Goal: Task Accomplishment & Management: Complete application form

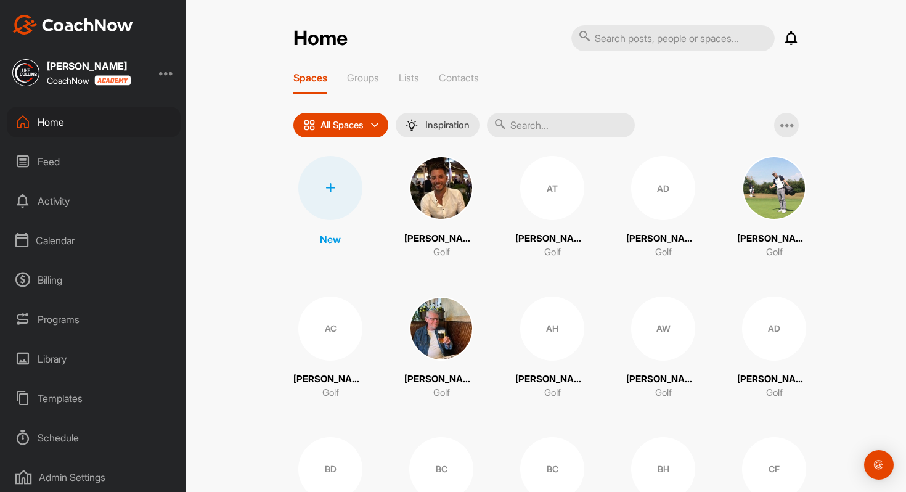
click at [38, 319] on div "Programs" at bounding box center [94, 319] width 174 height 31
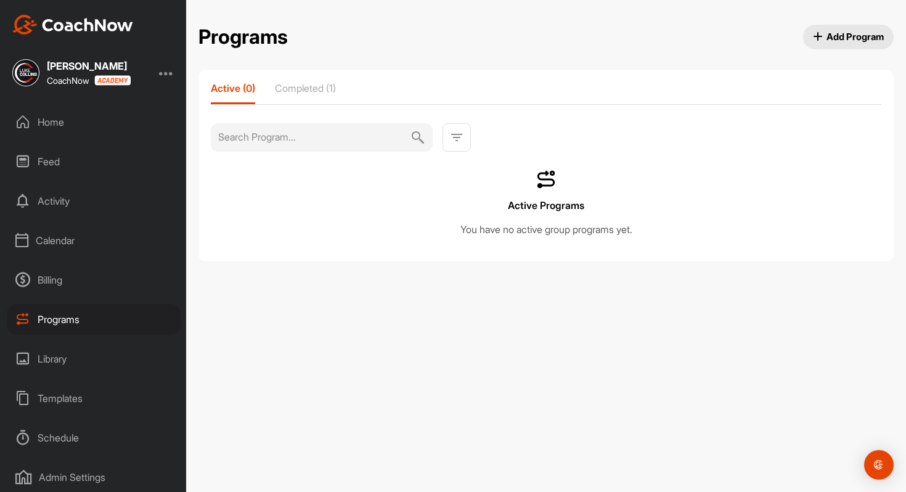
click at [834, 35] on span "Add Program" at bounding box center [849, 36] width 72 height 13
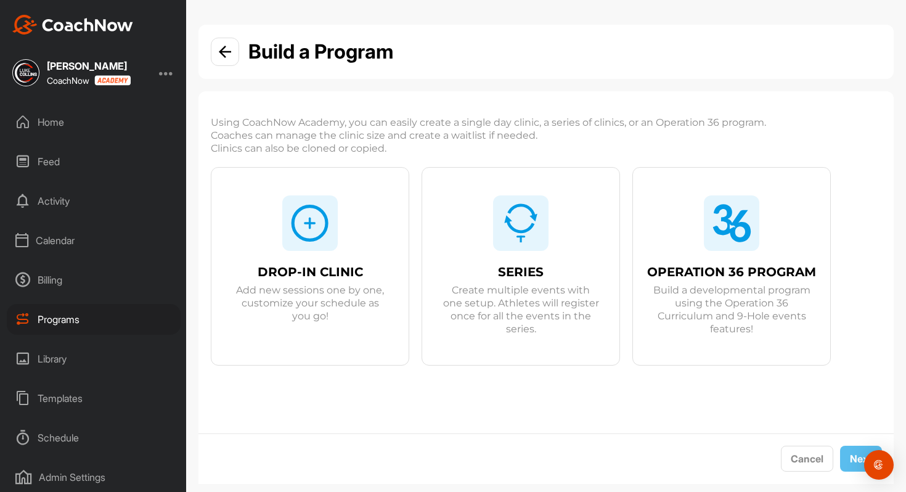
click at [351, 223] on div "DROP-IN CLINIC Add new sessions one by one, customize your schedule as you go!" at bounding box center [309, 280] width 197 height 225
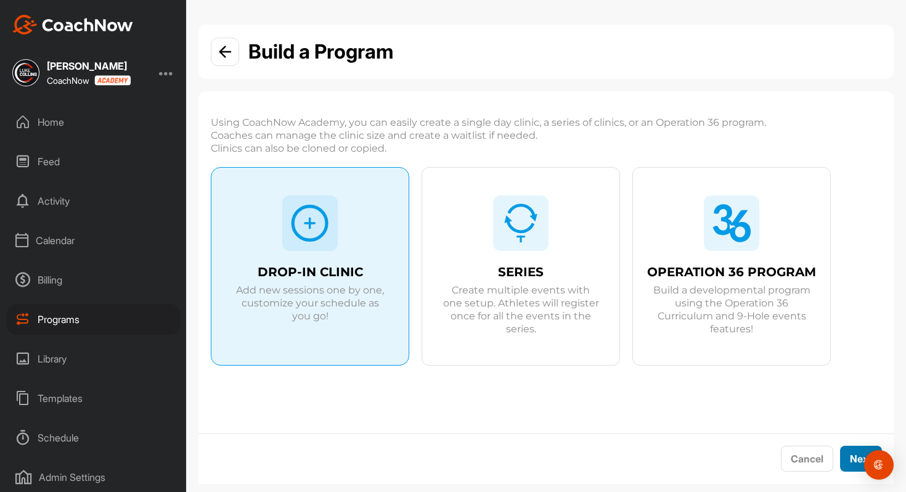
click at [854, 453] on span "Next" at bounding box center [861, 458] width 22 height 12
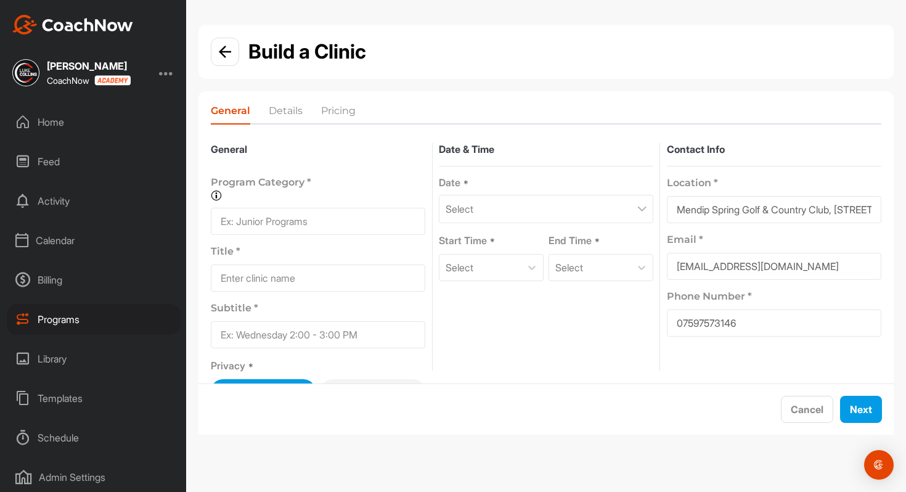
click at [321, 217] on input at bounding box center [318, 221] width 215 height 27
type input "j"
click at [290, 274] on input at bounding box center [318, 277] width 215 height 27
type input "u"
click at [273, 307] on p "Subtitle *" at bounding box center [318, 307] width 215 height 13
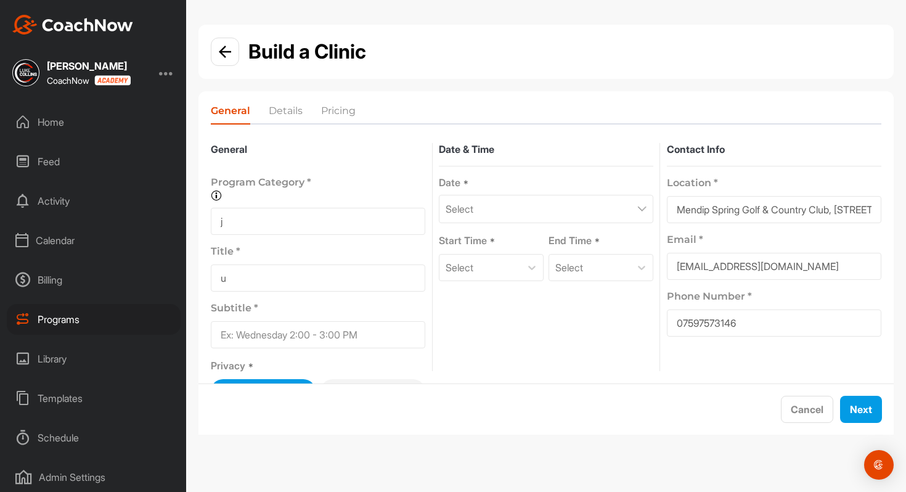
click at [263, 329] on input at bounding box center [318, 334] width 215 height 27
type input "j"
click at [490, 197] on div "Select" at bounding box center [546, 209] width 215 height 28
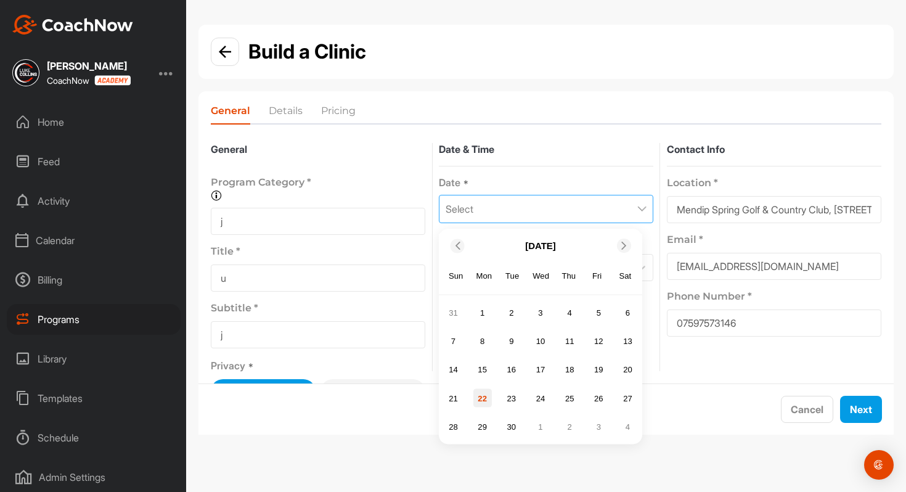
click at [483, 391] on div "22" at bounding box center [482, 398] width 18 height 18
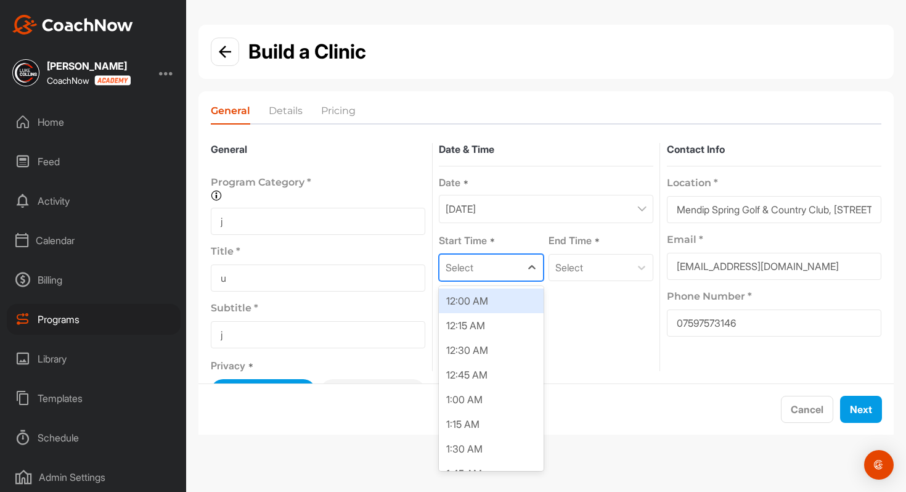
click at [510, 262] on div "Select" at bounding box center [480, 268] width 81 height 26
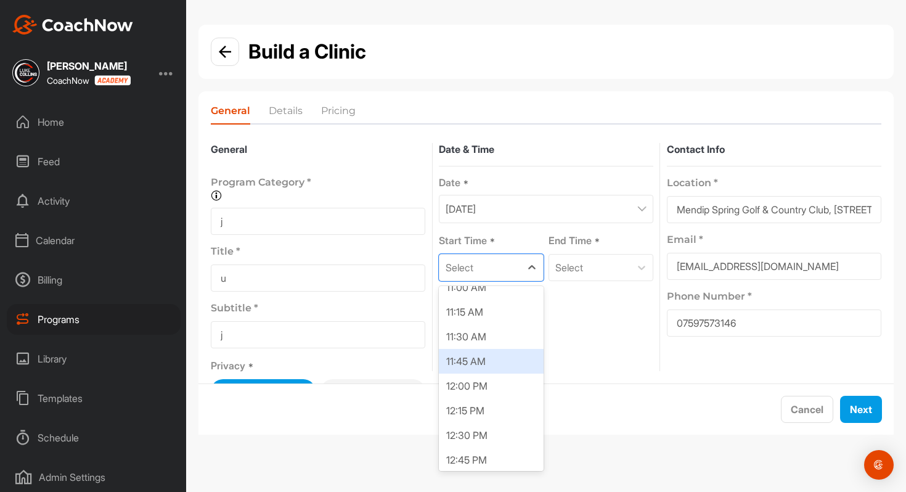
scroll to position [1103, 0]
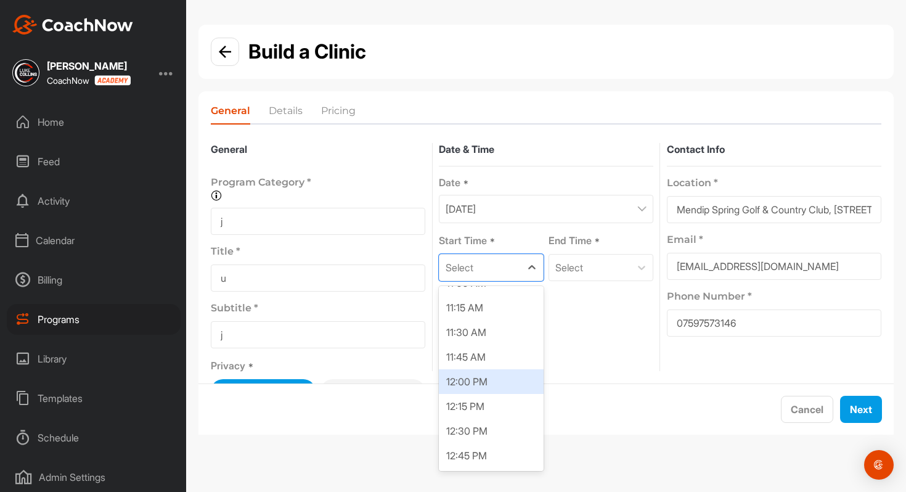
click at [485, 388] on div "12:00 PM" at bounding box center [491, 381] width 105 height 25
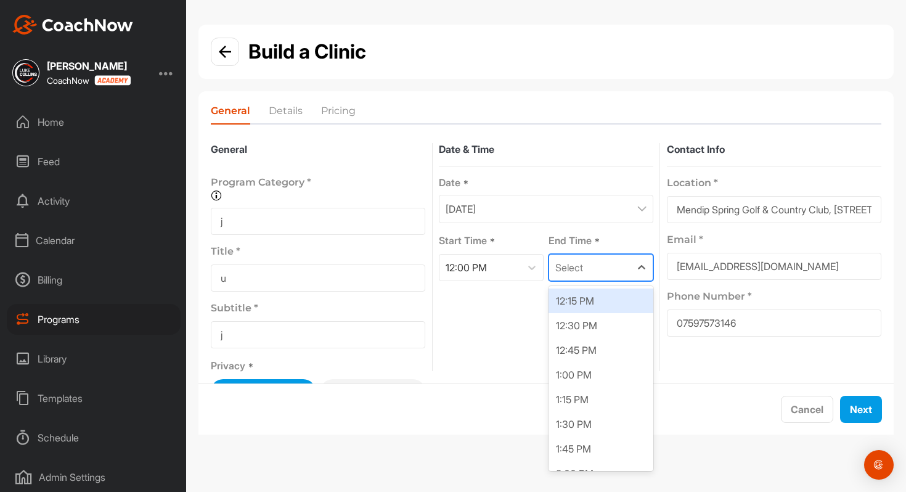
click at [592, 263] on div "Select" at bounding box center [589, 268] width 81 height 26
click at [600, 301] on div "12:15 PM" at bounding box center [601, 301] width 105 height 25
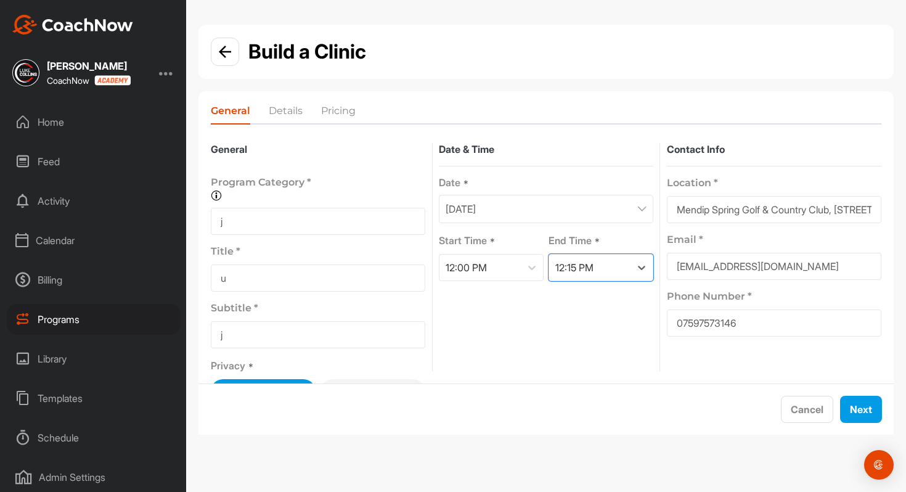
scroll to position [20, 0]
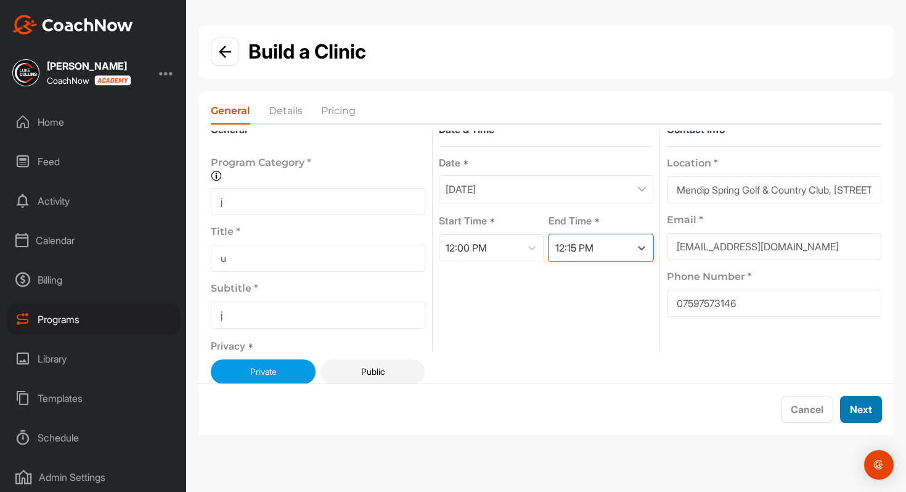
click at [859, 405] on span "Next" at bounding box center [861, 409] width 22 height 12
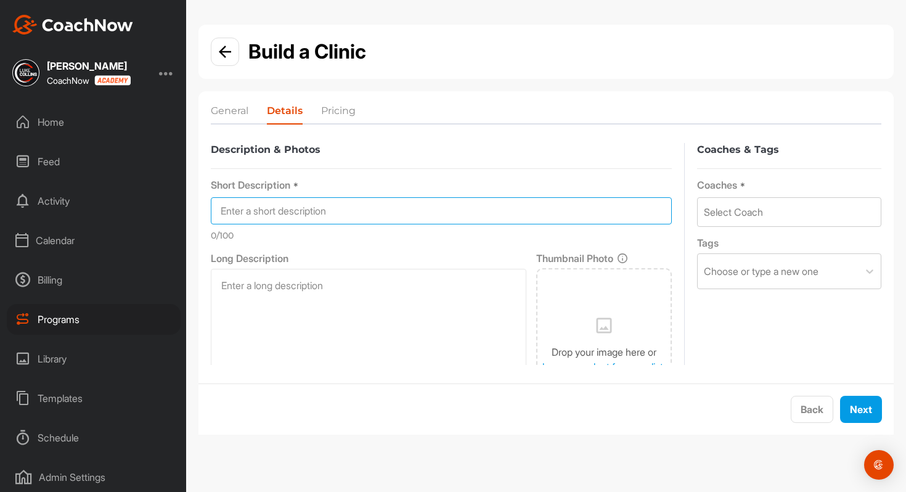
click at [369, 214] on input at bounding box center [441, 210] width 461 height 27
type input "h"
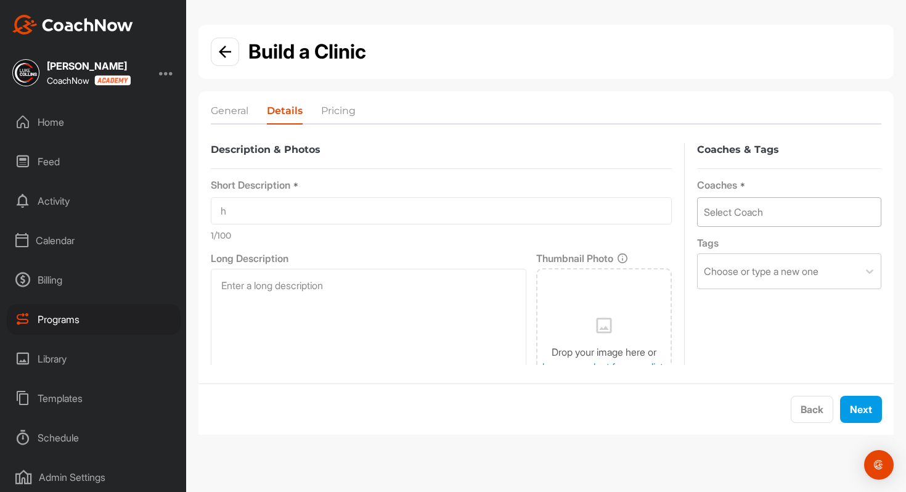
click at [745, 213] on div "Select Coach" at bounding box center [733, 212] width 59 height 15
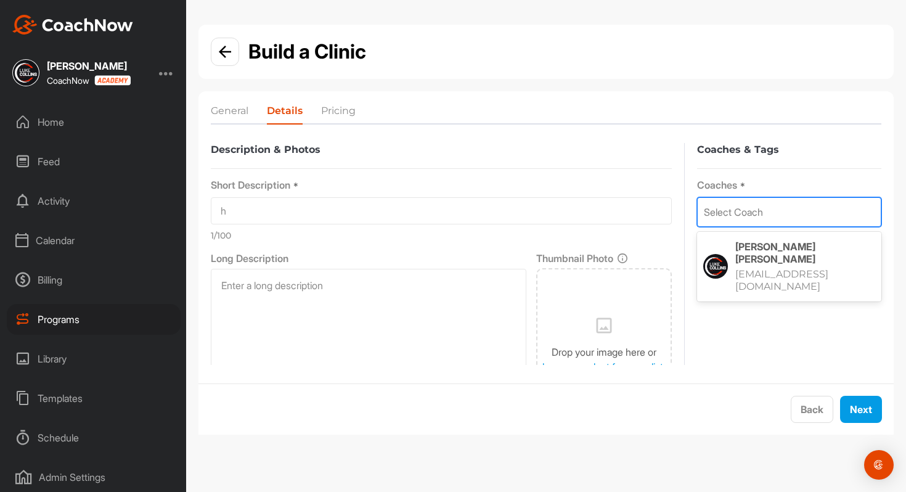
click at [756, 239] on div "Luke Collins lukecollinsgolf@hotmail.com" at bounding box center [789, 266] width 184 height 65
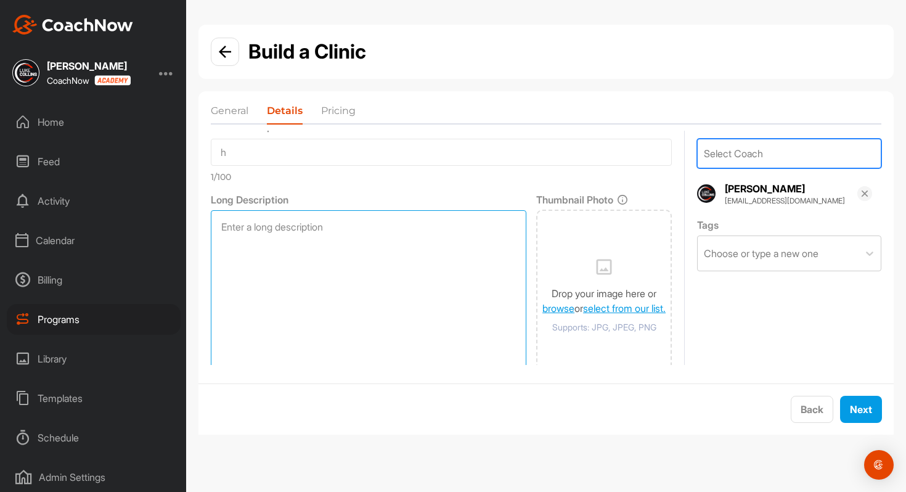
scroll to position [62, 0]
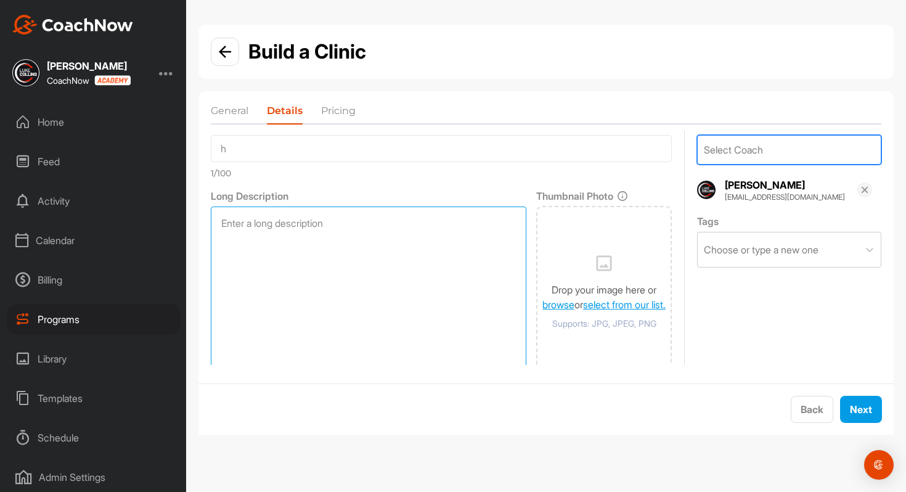
click at [322, 294] on textarea at bounding box center [369, 293] width 316 height 173
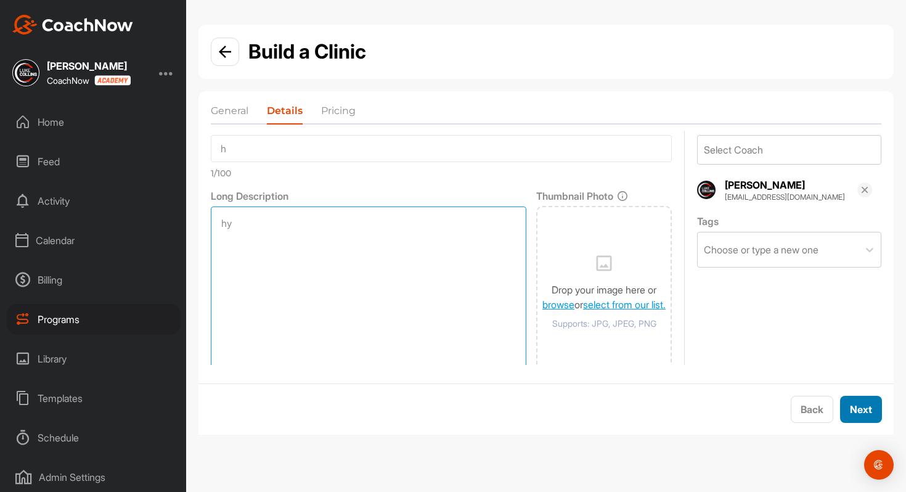
type textarea "hy"
click at [877, 415] on button "Next" at bounding box center [861, 409] width 42 height 27
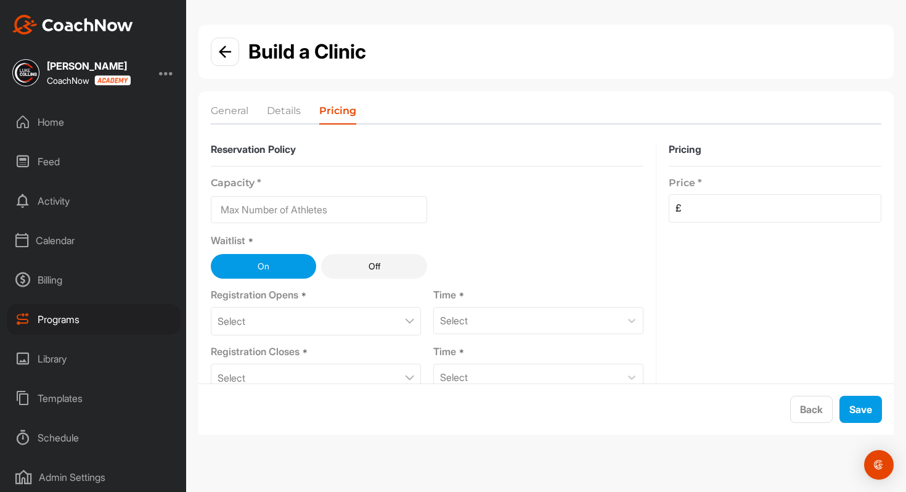
click at [345, 205] on input at bounding box center [319, 209] width 216 height 27
type input "1"
click at [378, 262] on button "Off" at bounding box center [373, 266] width 105 height 25
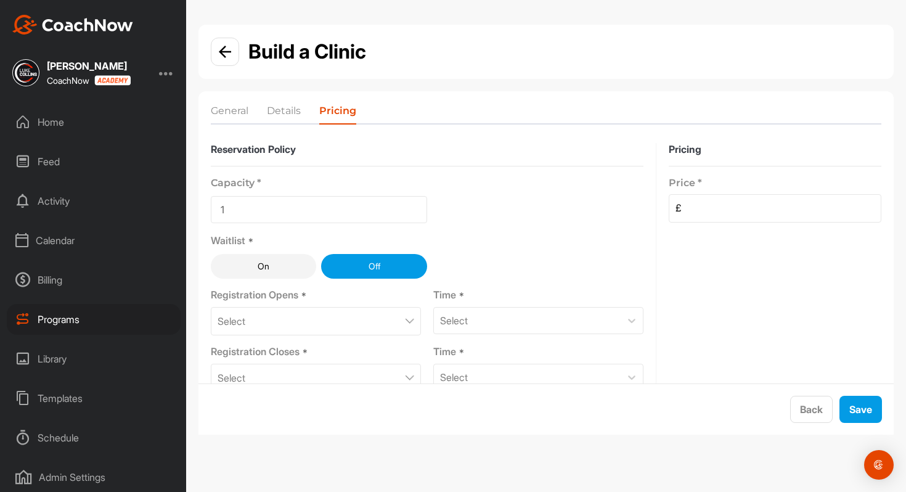
click at [691, 211] on input at bounding box center [781, 208] width 200 height 27
type input "9"
click at [372, 316] on div "Select" at bounding box center [316, 321] width 210 height 28
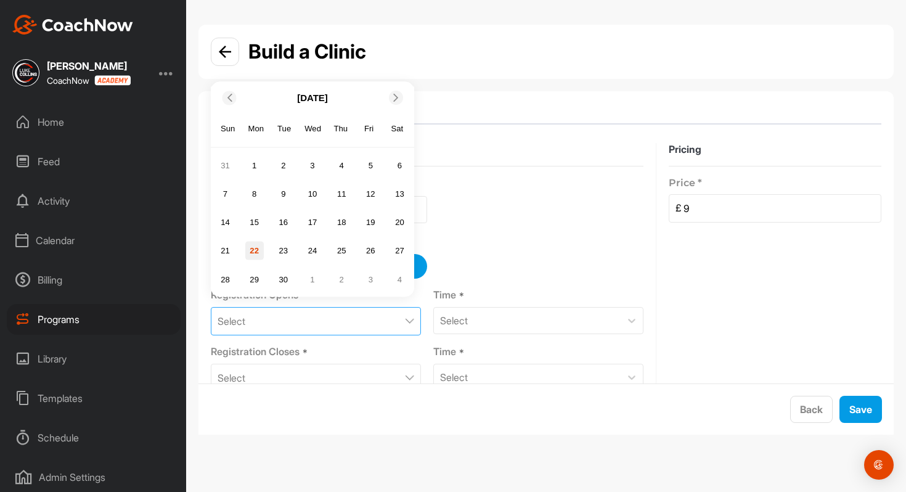
click at [258, 248] on div "22" at bounding box center [254, 251] width 18 height 18
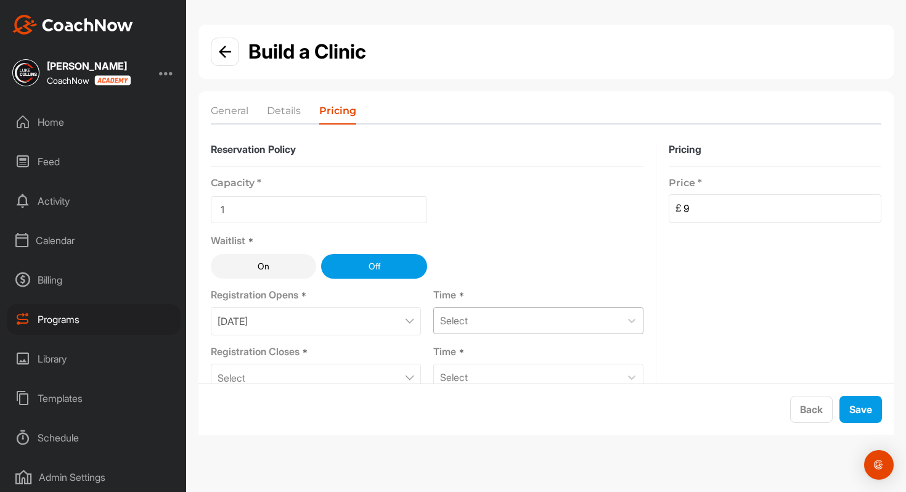
click at [492, 319] on div "Select" at bounding box center [527, 321] width 187 height 26
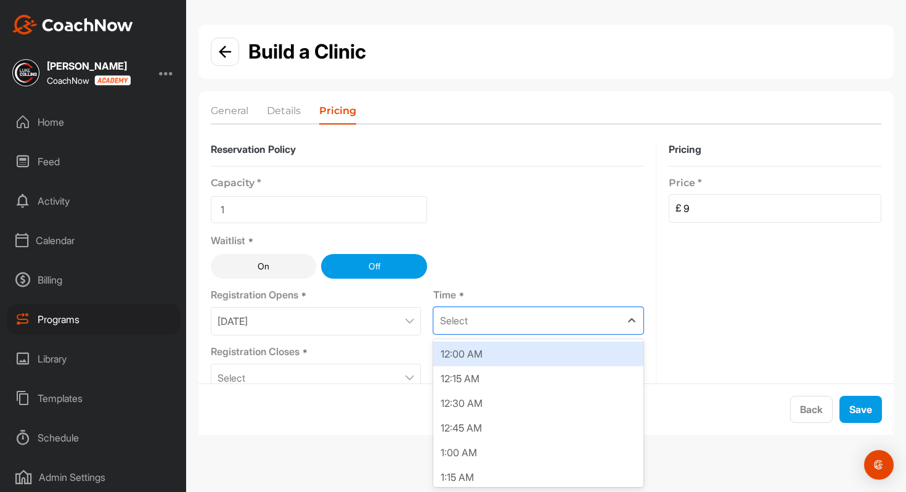
click at [463, 351] on div "12:00 AM" at bounding box center [538, 354] width 210 height 25
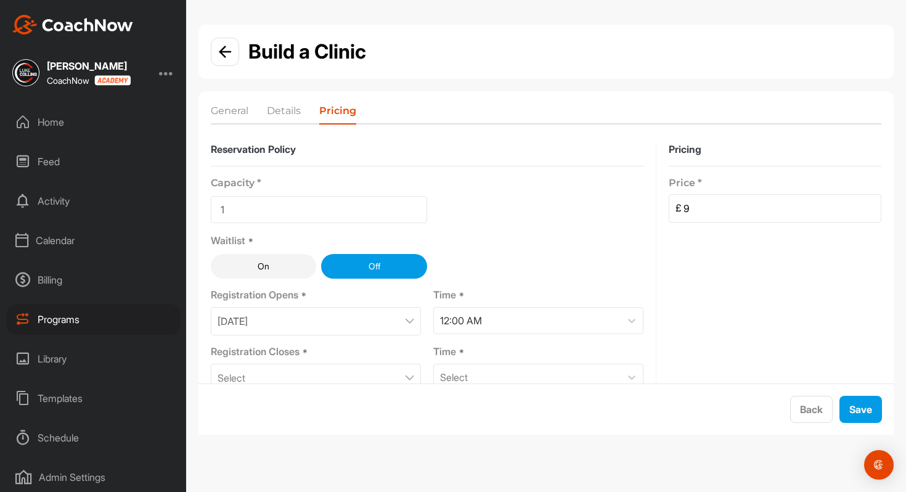
click at [370, 369] on div "Select" at bounding box center [316, 378] width 210 height 28
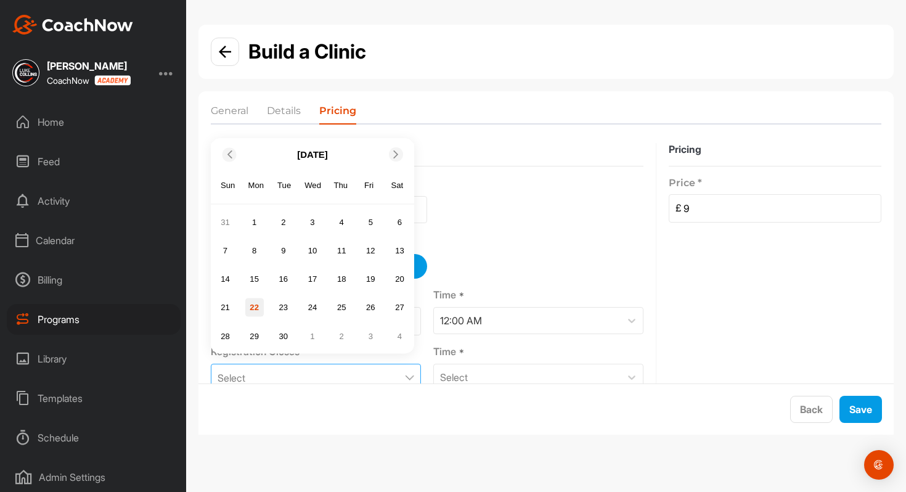
click at [251, 310] on div "22" at bounding box center [254, 307] width 18 height 18
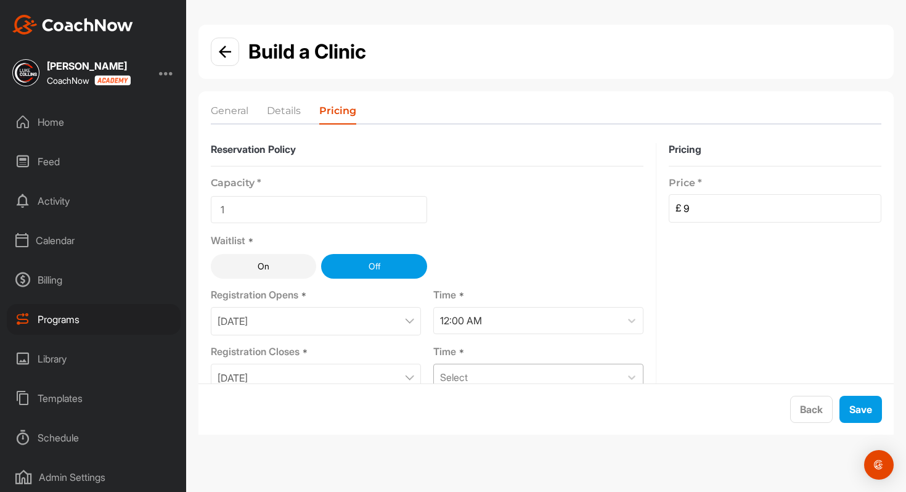
click at [482, 364] on div "Select" at bounding box center [538, 377] width 210 height 27
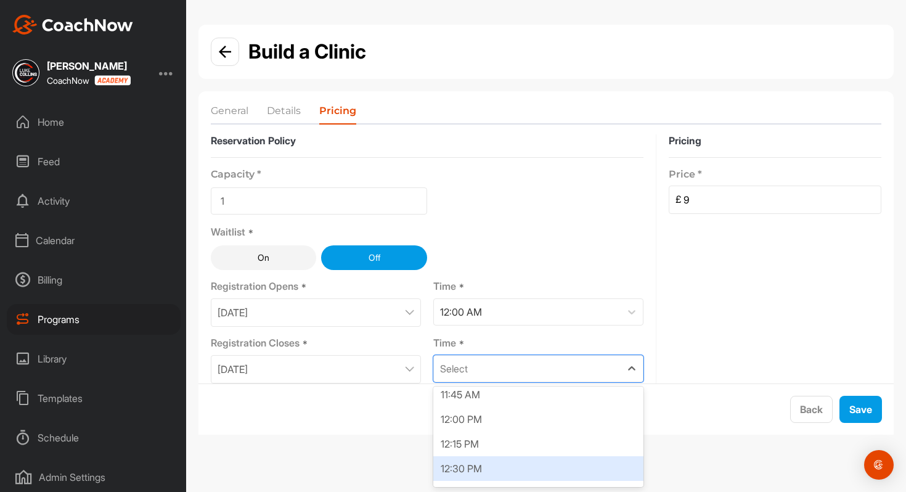
scroll to position [1163, 0]
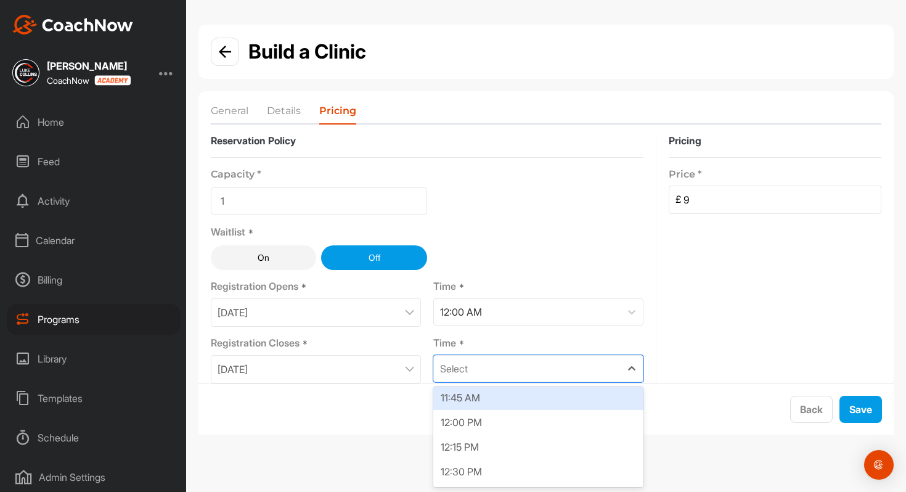
click at [468, 399] on div "11:45 AM" at bounding box center [538, 397] width 210 height 25
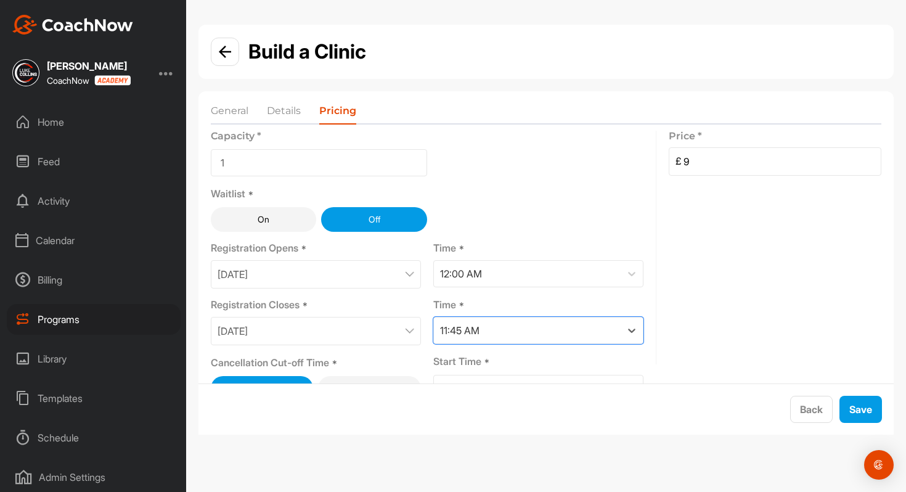
scroll to position [77, 0]
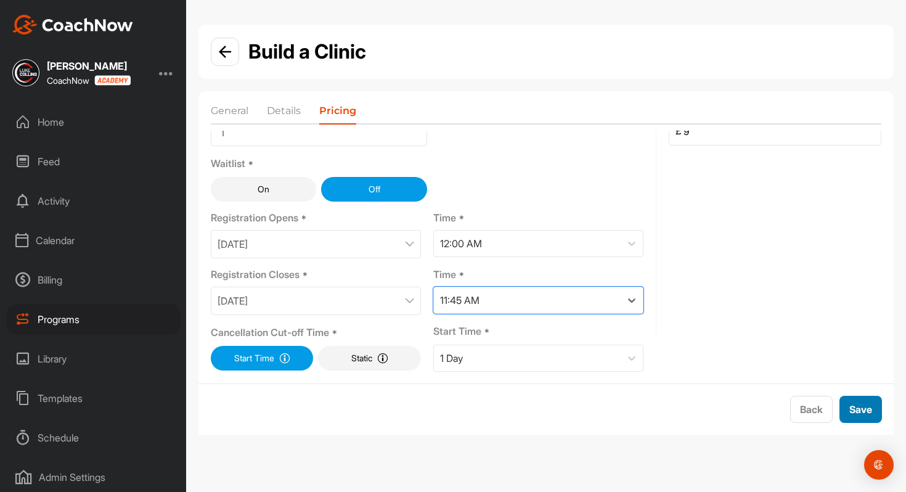
click at [855, 414] on span "Save" at bounding box center [860, 409] width 23 height 12
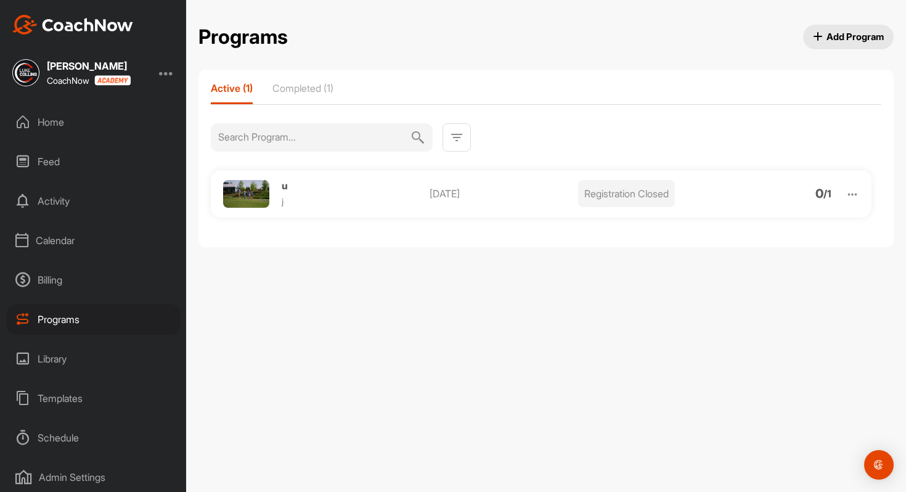
click at [851, 191] on img at bounding box center [853, 194] width 14 height 14
click at [770, 257] on li "Edit" at bounding box center [782, 258] width 152 height 20
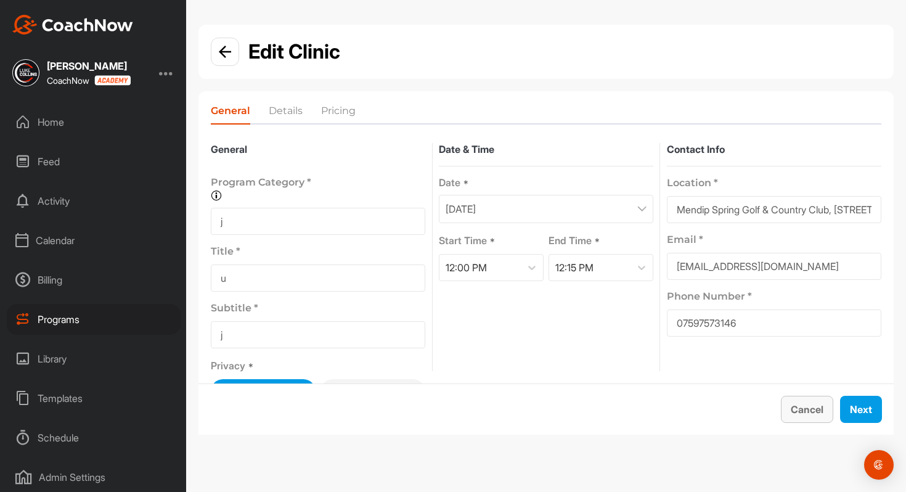
click at [808, 415] on span "Cancel" at bounding box center [807, 409] width 33 height 12
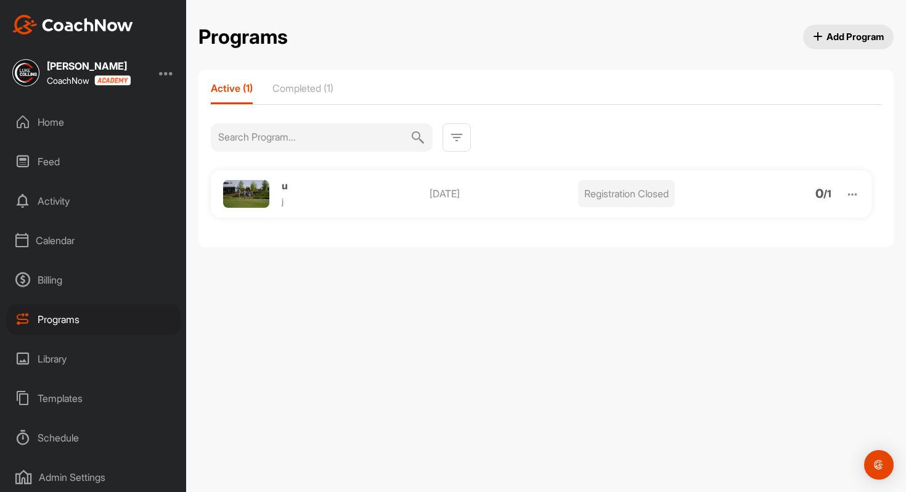
click at [829, 33] on span "Add Program" at bounding box center [849, 36] width 72 height 13
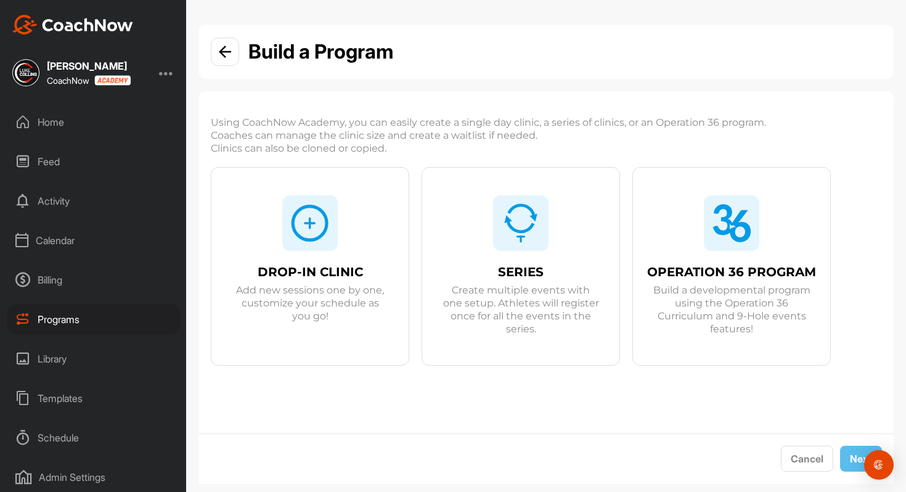
click at [455, 244] on div "SERIES Create multiple events with one setup. Athletes will register once for a…" at bounding box center [520, 280] width 197 height 225
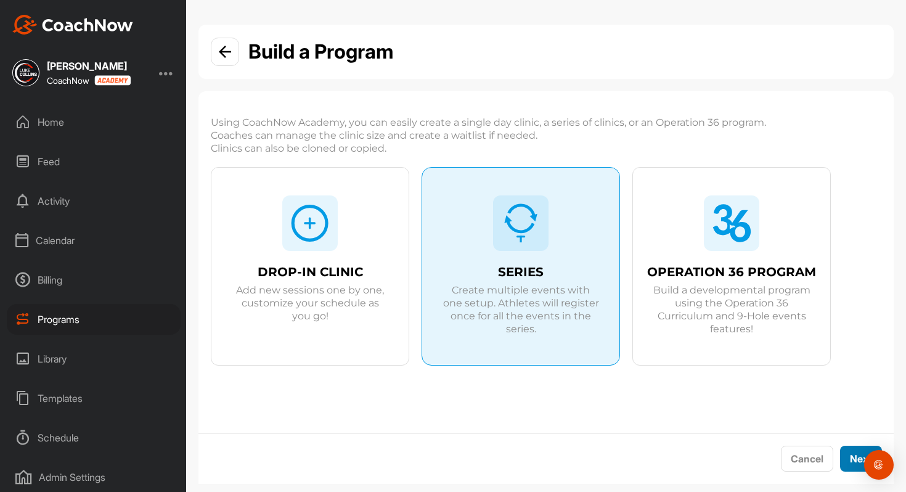
click at [856, 454] on span "Next" at bounding box center [861, 458] width 22 height 12
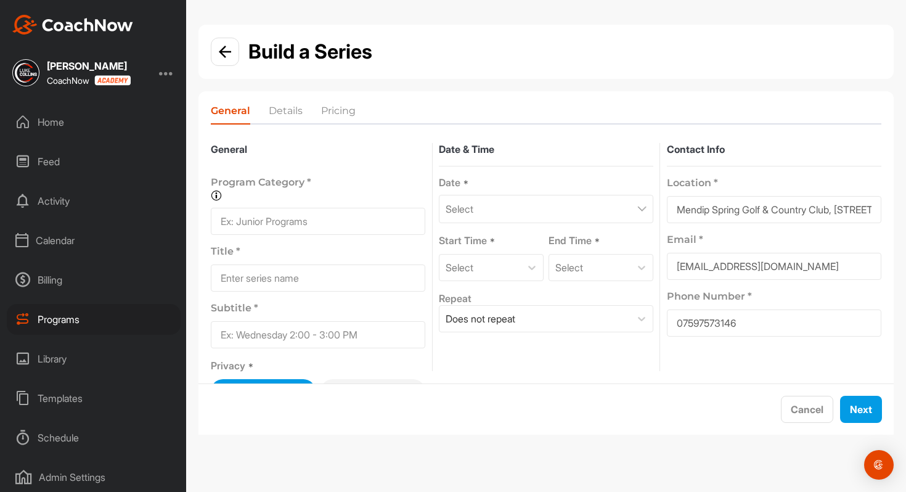
click at [261, 228] on input at bounding box center [318, 221] width 215 height 27
type input "g"
click at [275, 273] on input at bounding box center [318, 277] width 215 height 27
type input "n"
click at [274, 327] on input at bounding box center [318, 334] width 215 height 27
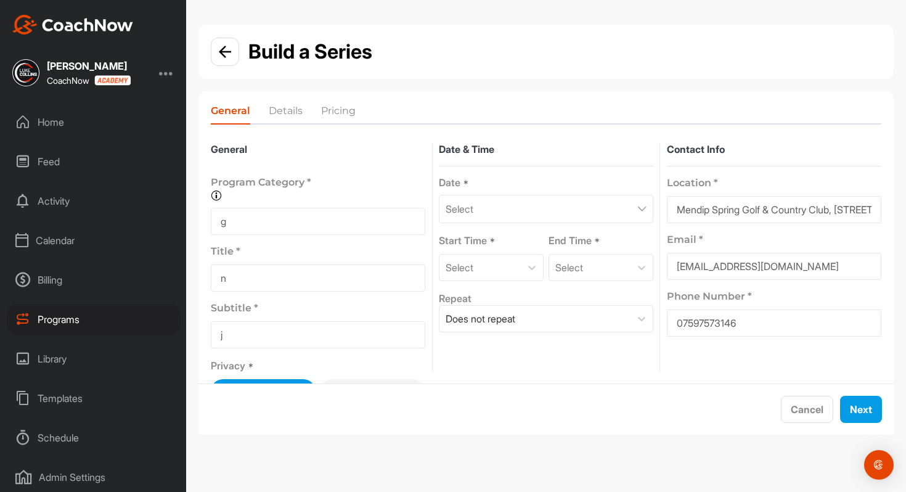
type input "j"
click at [493, 211] on div "Select" at bounding box center [546, 209] width 215 height 28
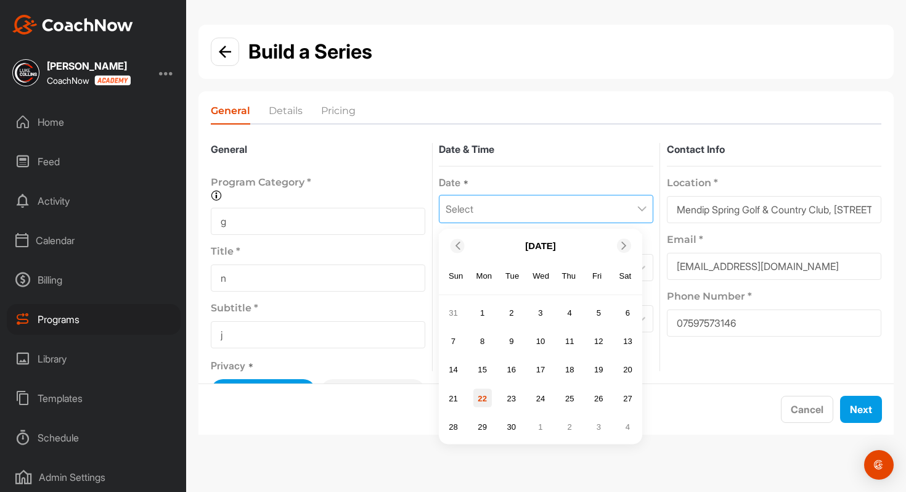
click at [485, 393] on div "22" at bounding box center [482, 398] width 18 height 18
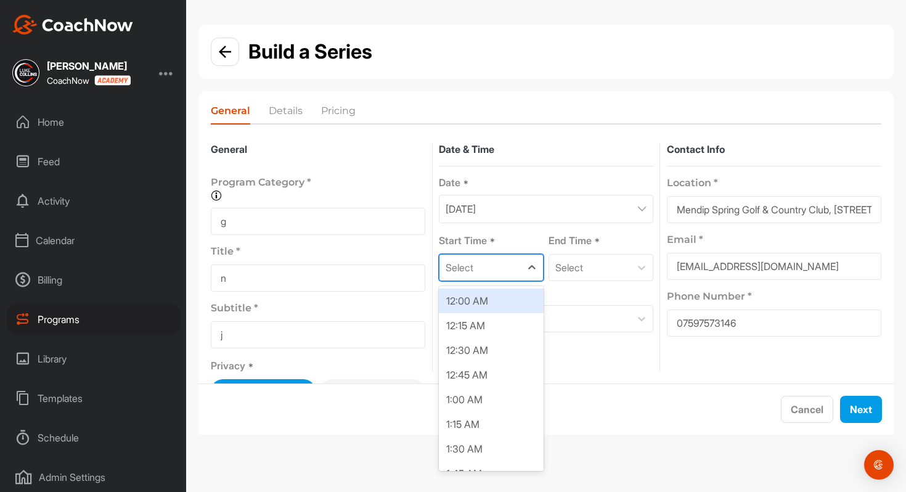
click at [487, 255] on div "Select" at bounding box center [480, 268] width 81 height 26
click at [490, 302] on div "12:00 AM" at bounding box center [491, 301] width 105 height 25
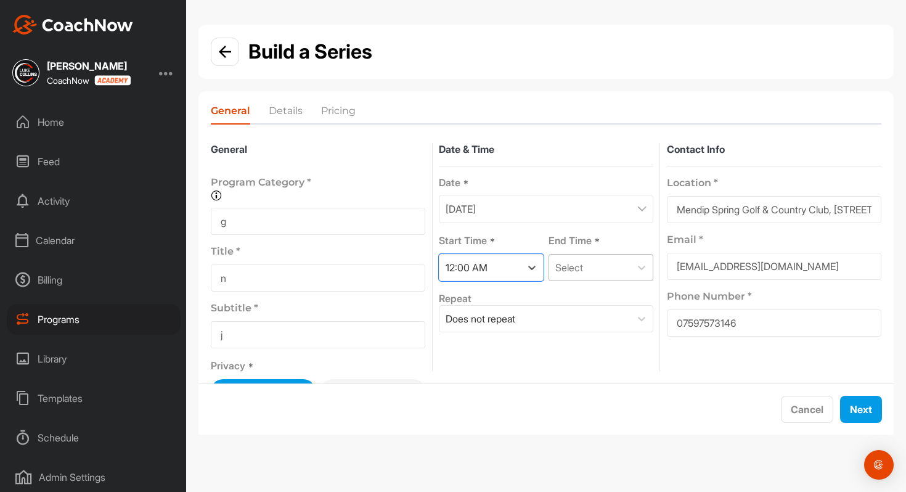
click at [565, 272] on div "Select" at bounding box center [569, 267] width 28 height 15
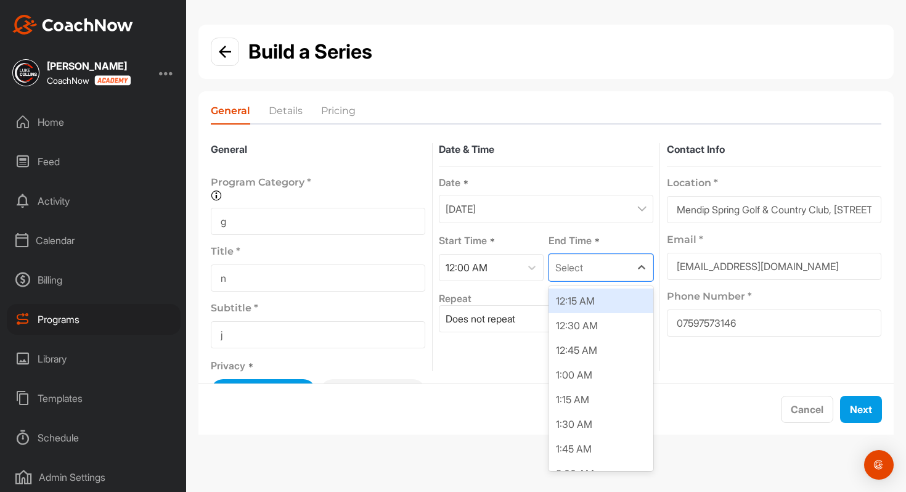
click at [569, 304] on div "12:15 AM" at bounding box center [601, 301] width 105 height 25
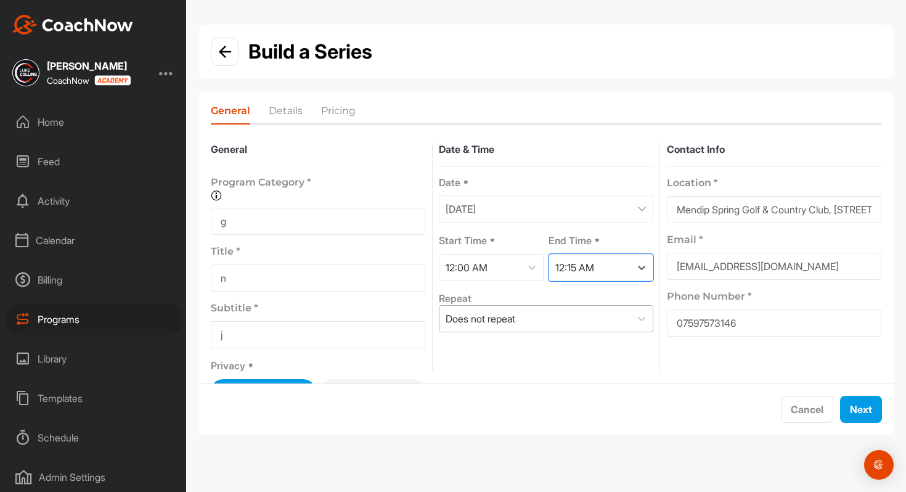
click at [539, 319] on div "Does not repeat" at bounding box center [535, 319] width 191 height 26
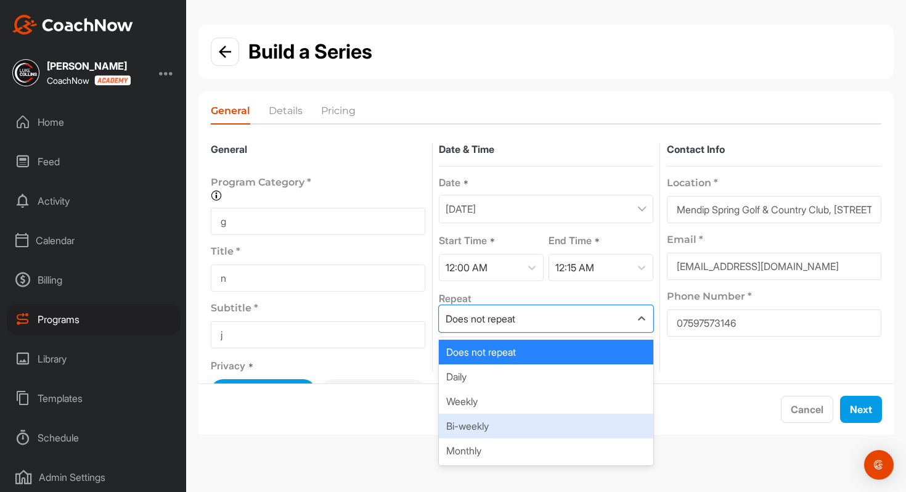
click at [510, 416] on div "Bi-weekly" at bounding box center [546, 426] width 215 height 25
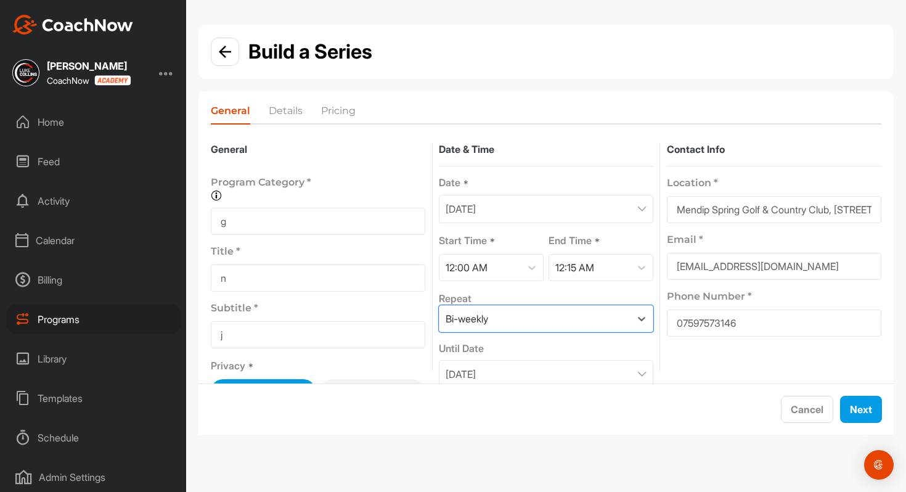
scroll to position [20, 0]
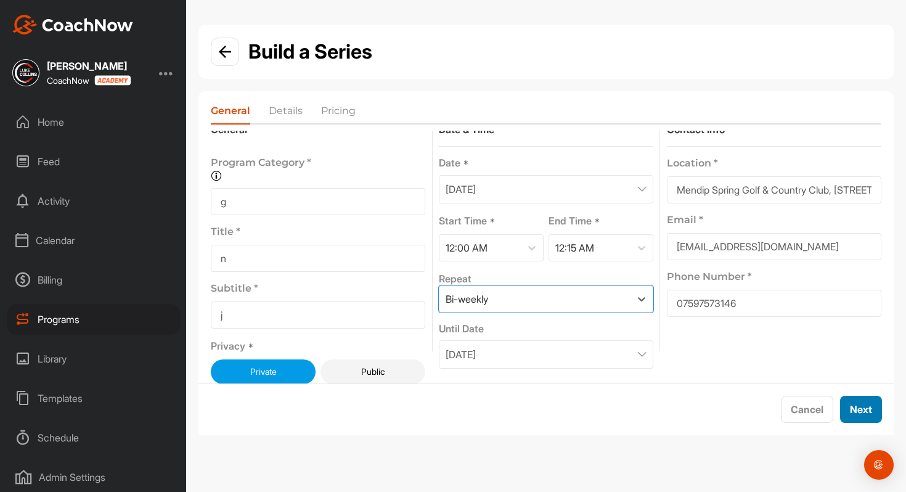
click at [868, 404] on span "Next" at bounding box center [861, 409] width 22 height 12
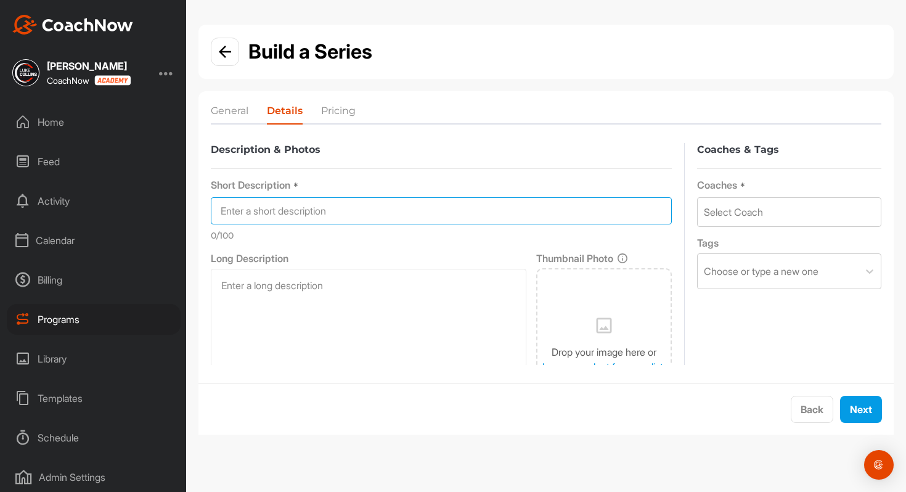
click at [387, 207] on input at bounding box center [441, 210] width 461 height 27
type input "1"
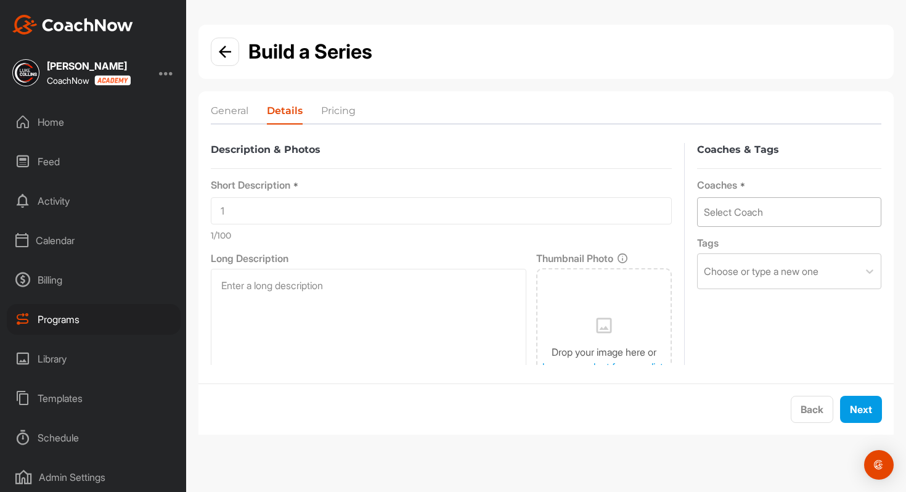
click at [788, 218] on div "Select Coach" at bounding box center [789, 212] width 183 height 28
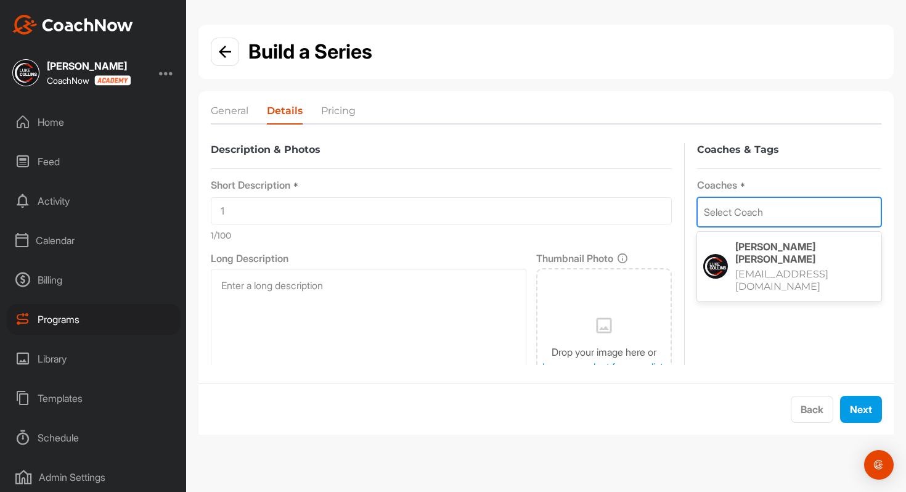
click at [781, 252] on p "Luke Collins" at bounding box center [805, 252] width 140 height 25
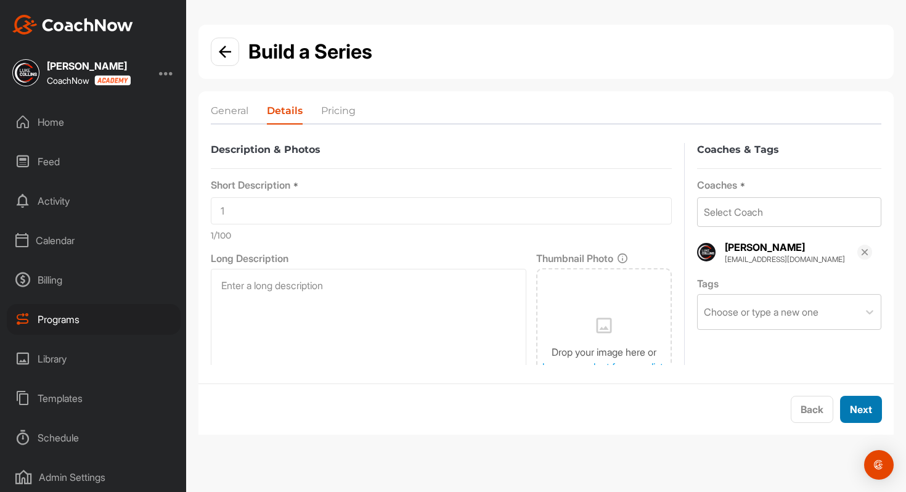
click at [859, 406] on span "Next" at bounding box center [861, 409] width 22 height 12
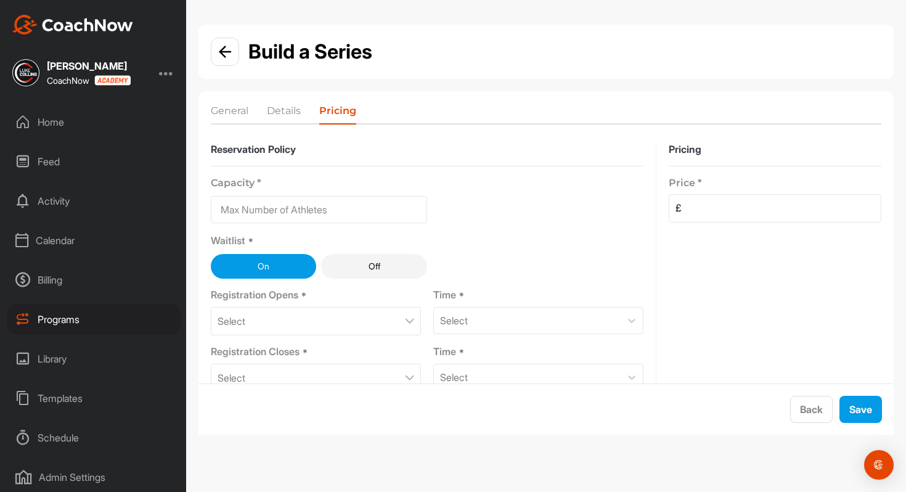
click at [342, 199] on input at bounding box center [319, 209] width 216 height 27
type input "1"
click at [409, 319] on img at bounding box center [409, 321] width 9 height 6
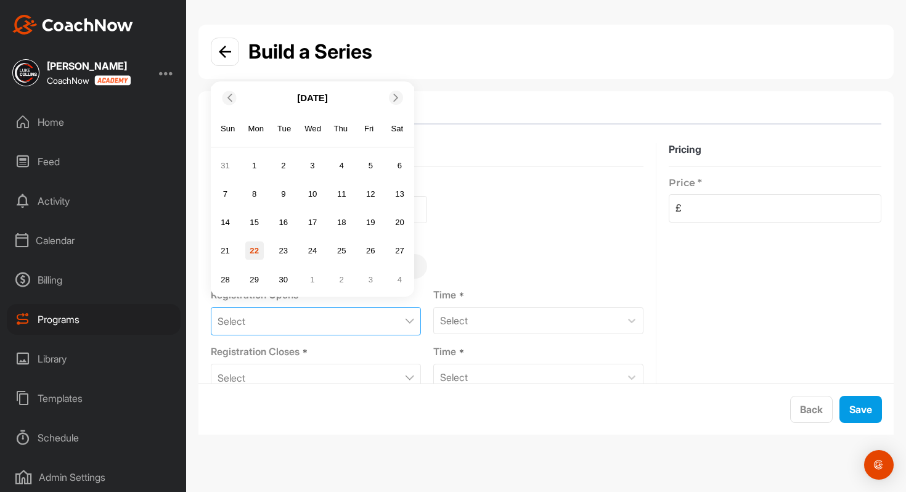
click at [255, 251] on div "22" at bounding box center [254, 251] width 18 height 18
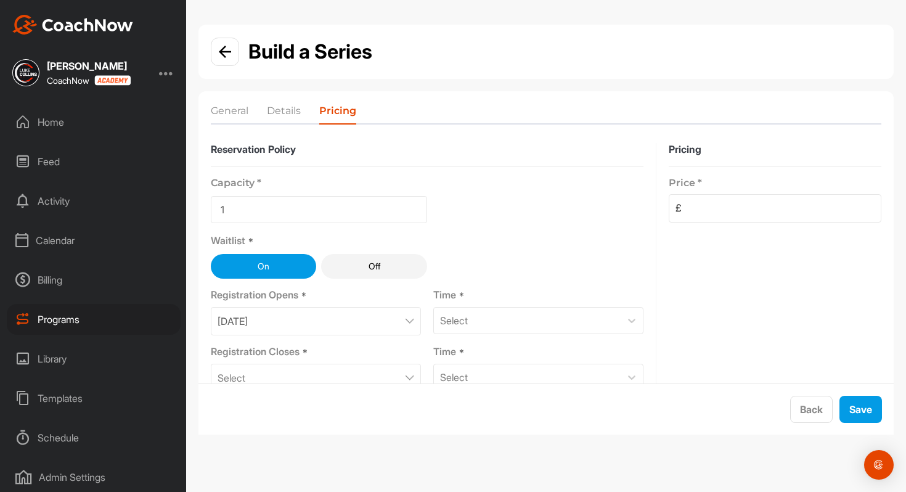
click at [307, 372] on div "Select" at bounding box center [316, 378] width 210 height 28
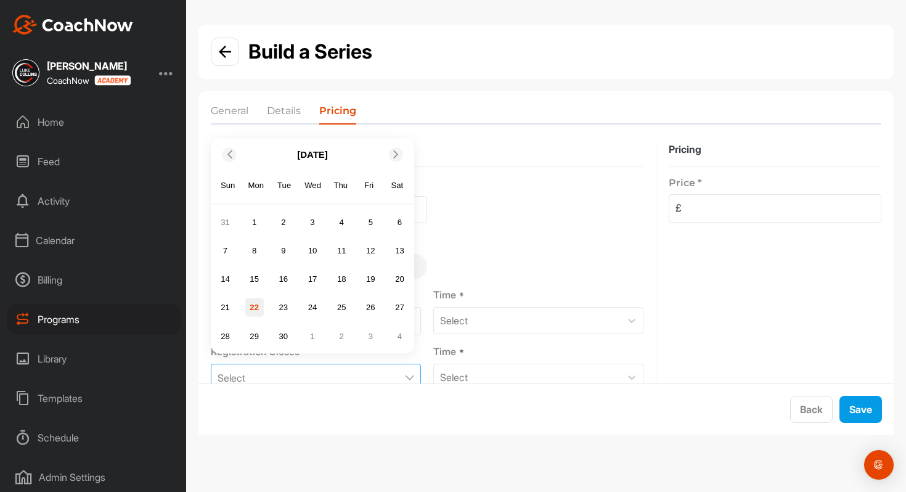
click at [255, 303] on div "22" at bounding box center [254, 307] width 18 height 18
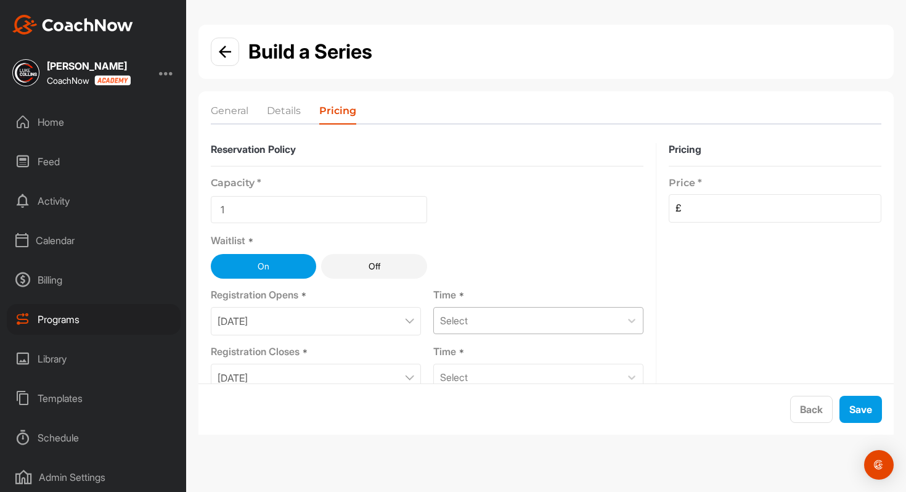
click at [486, 321] on div "Select" at bounding box center [527, 321] width 187 height 26
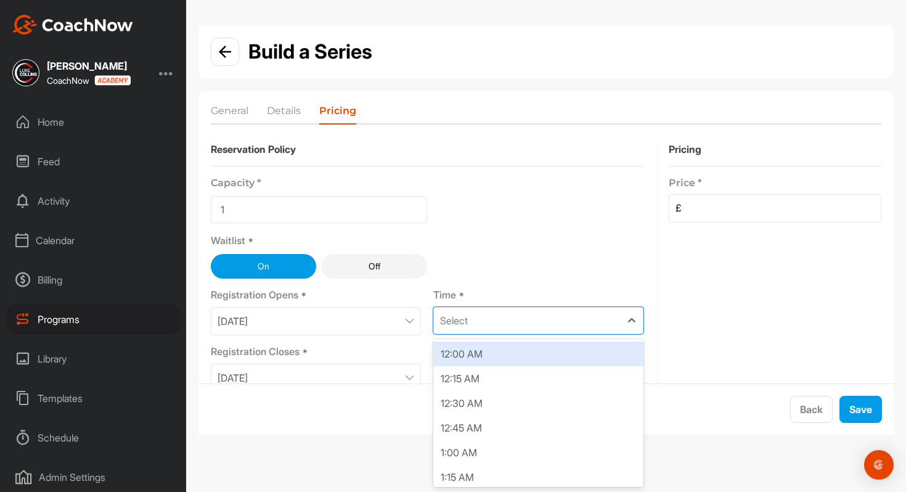
click at [488, 358] on div "12:00 AM" at bounding box center [538, 354] width 210 height 25
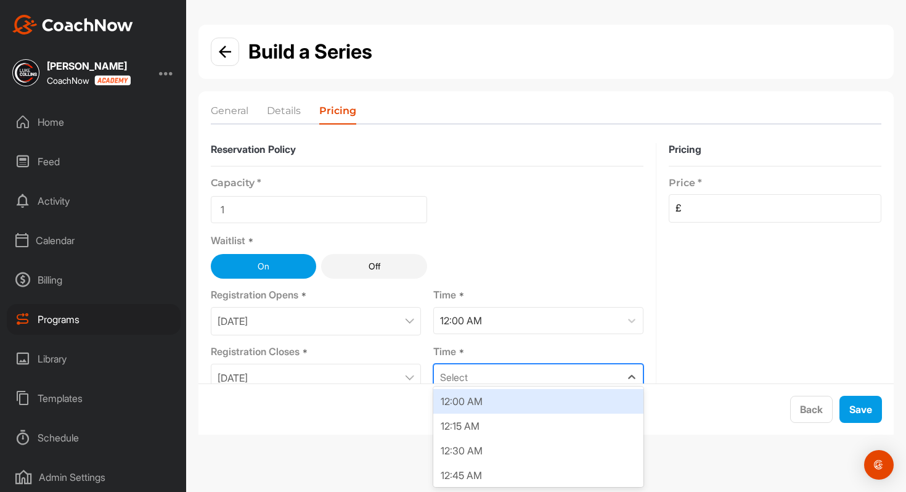
click at [483, 374] on div "Select" at bounding box center [527, 377] width 187 height 26
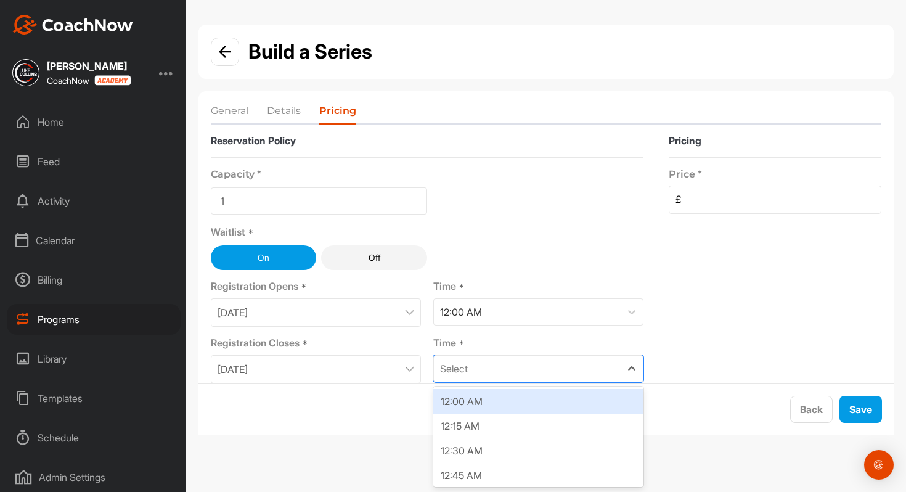
click at [462, 400] on div "12:00 AM" at bounding box center [538, 401] width 210 height 25
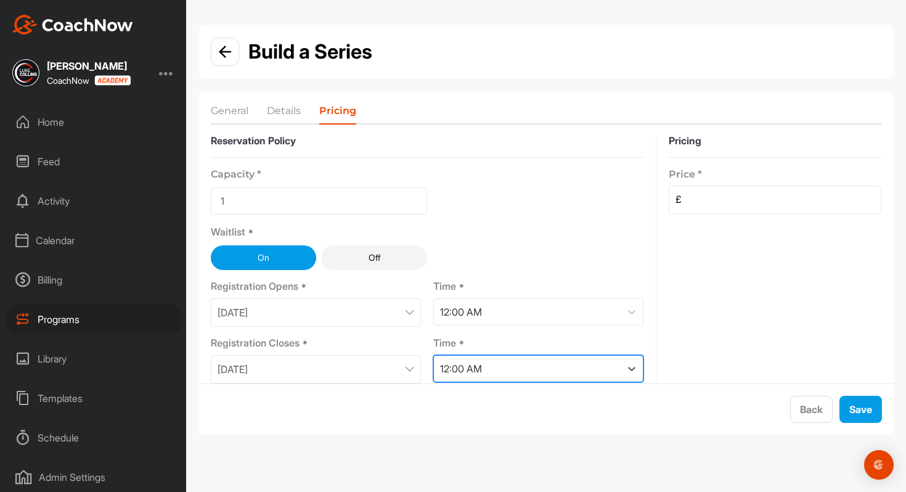
click at [534, 365] on div "12:00 AM" at bounding box center [527, 369] width 187 height 26
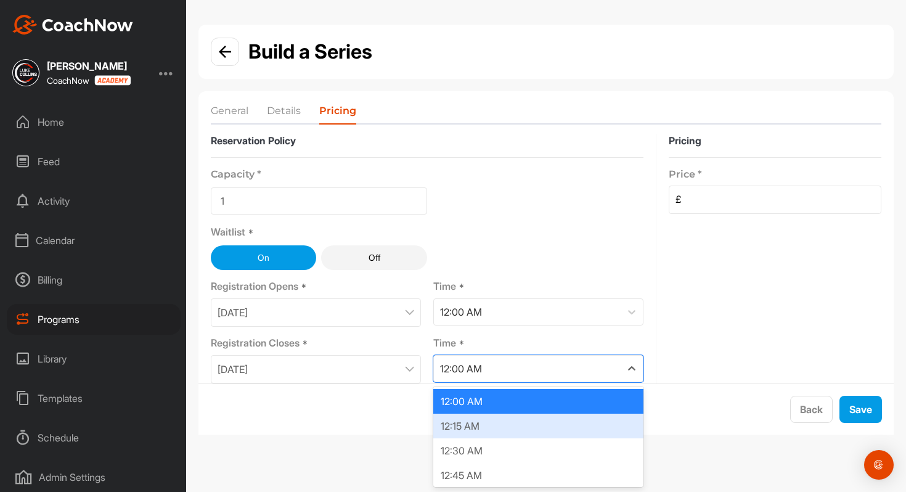
click at [507, 417] on div "12:15 AM" at bounding box center [538, 426] width 210 height 25
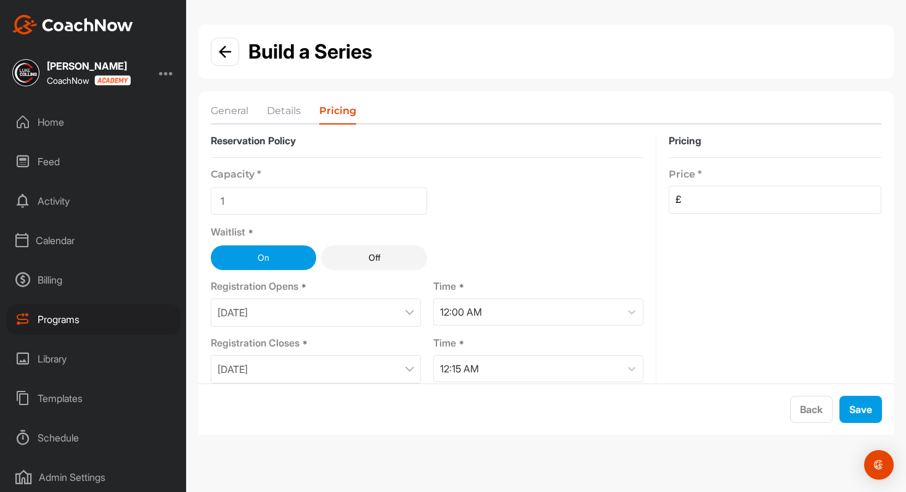
click at [697, 205] on input at bounding box center [781, 199] width 200 height 27
type input "1"
click at [684, 264] on div "Pricing Price * £ 1" at bounding box center [775, 287] width 213 height 306
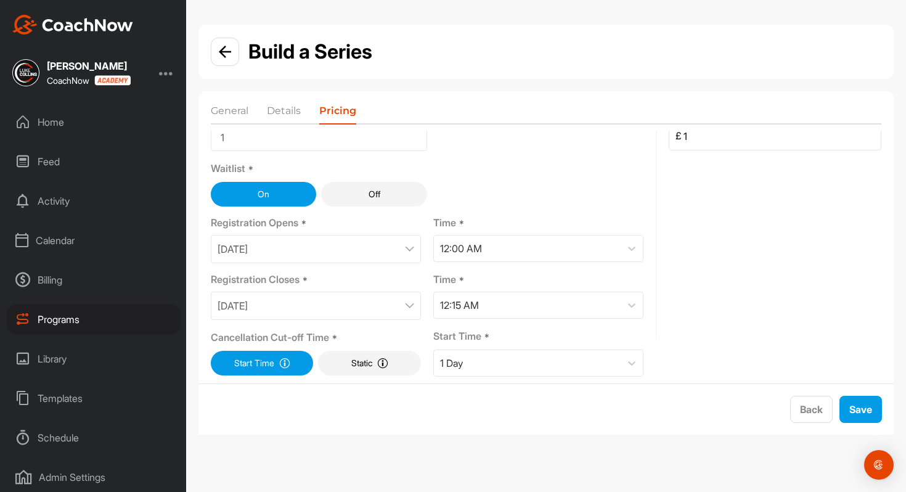
scroll to position [77, 0]
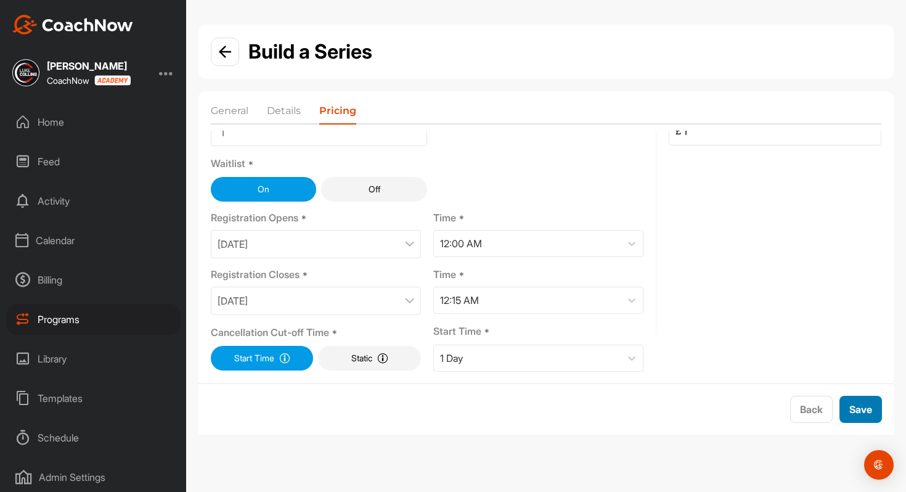
click at [866, 413] on span "Save" at bounding box center [860, 409] width 23 height 12
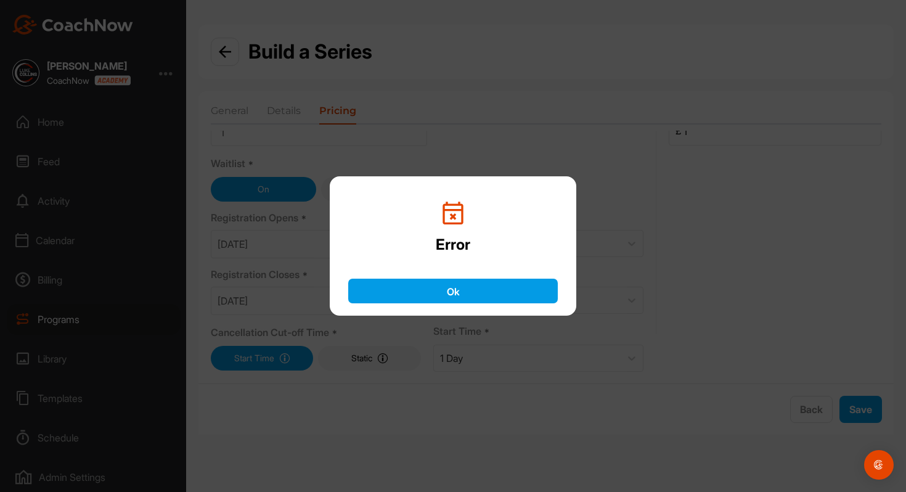
click at [171, 65] on div "Error Ok" at bounding box center [453, 246] width 906 height 492
click at [417, 298] on button "Ok" at bounding box center [453, 291] width 210 height 25
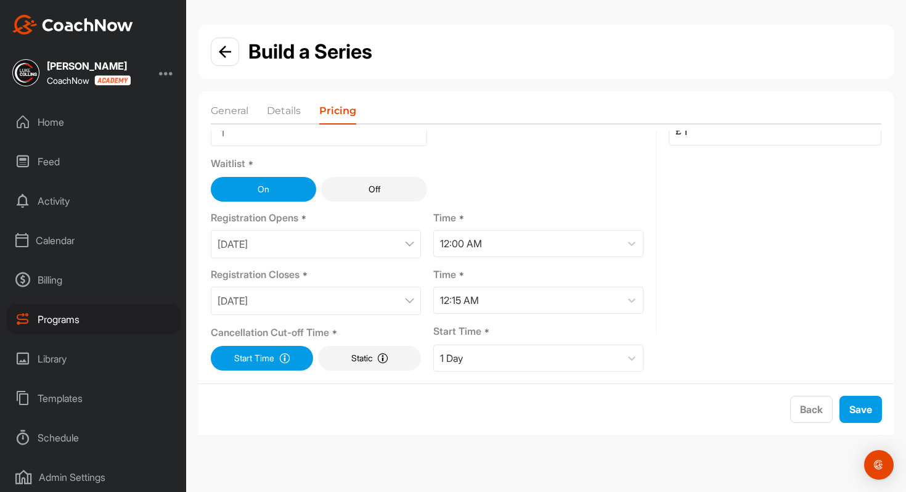
click at [164, 75] on div at bounding box center [166, 72] width 15 height 15
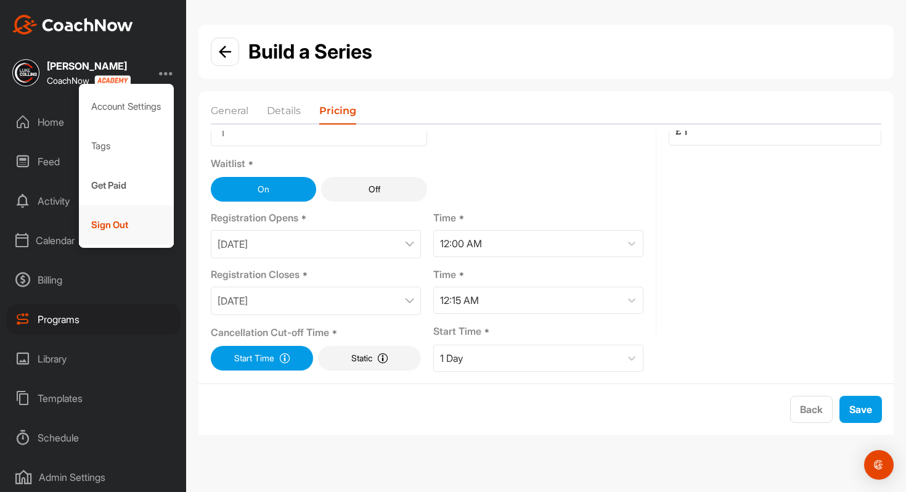
click at [126, 230] on div "Sign Out" at bounding box center [127, 224] width 96 height 39
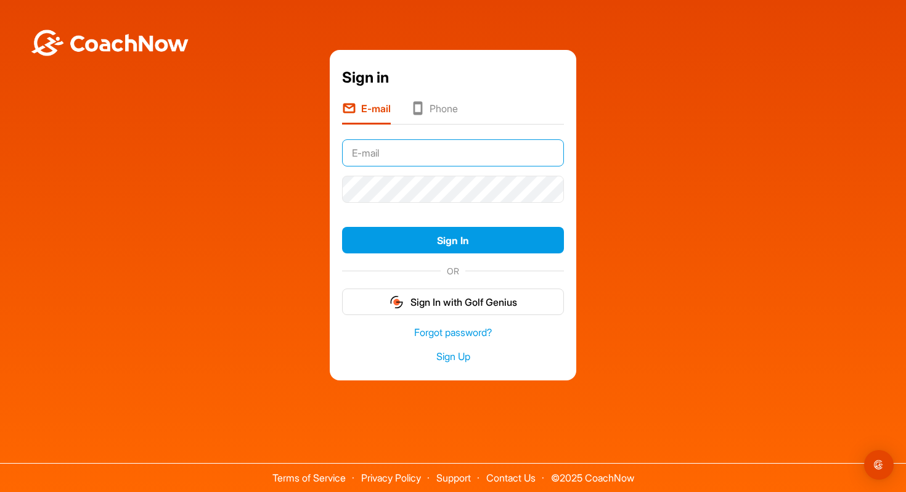
type input "[PERSON_NAME][EMAIL_ADDRESS][PERSON_NAME][DOMAIN_NAME]"
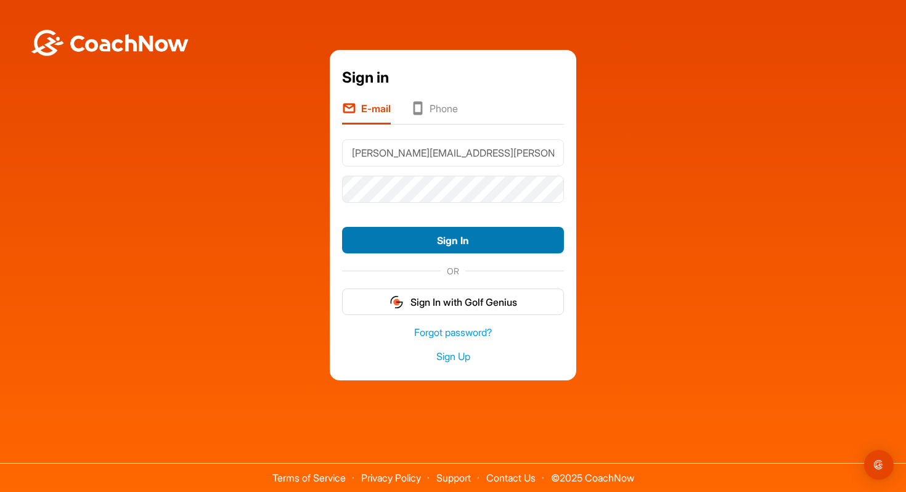
click at [418, 234] on button "Sign In" at bounding box center [453, 240] width 222 height 27
